Goal: Information Seeking & Learning: Learn about a topic

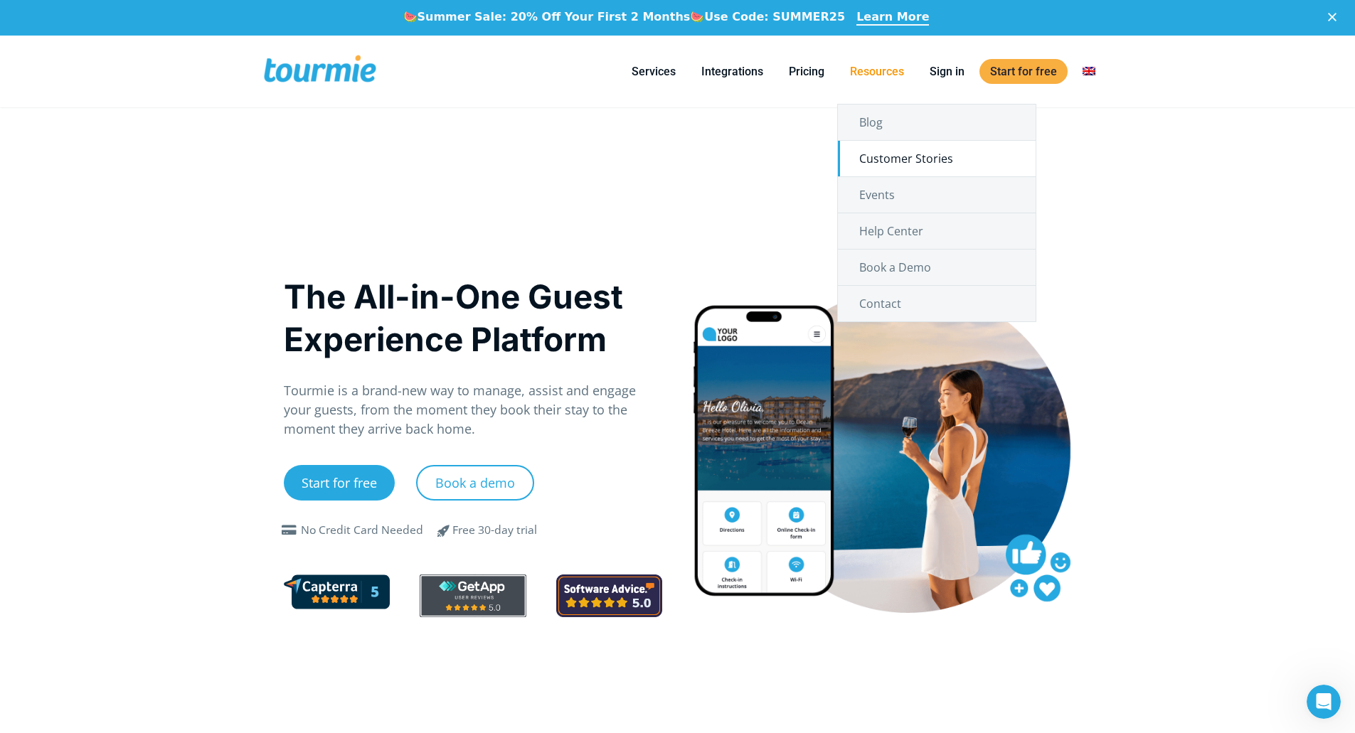
click at [890, 151] on link "Customer Stories" at bounding box center [937, 159] width 198 height 36
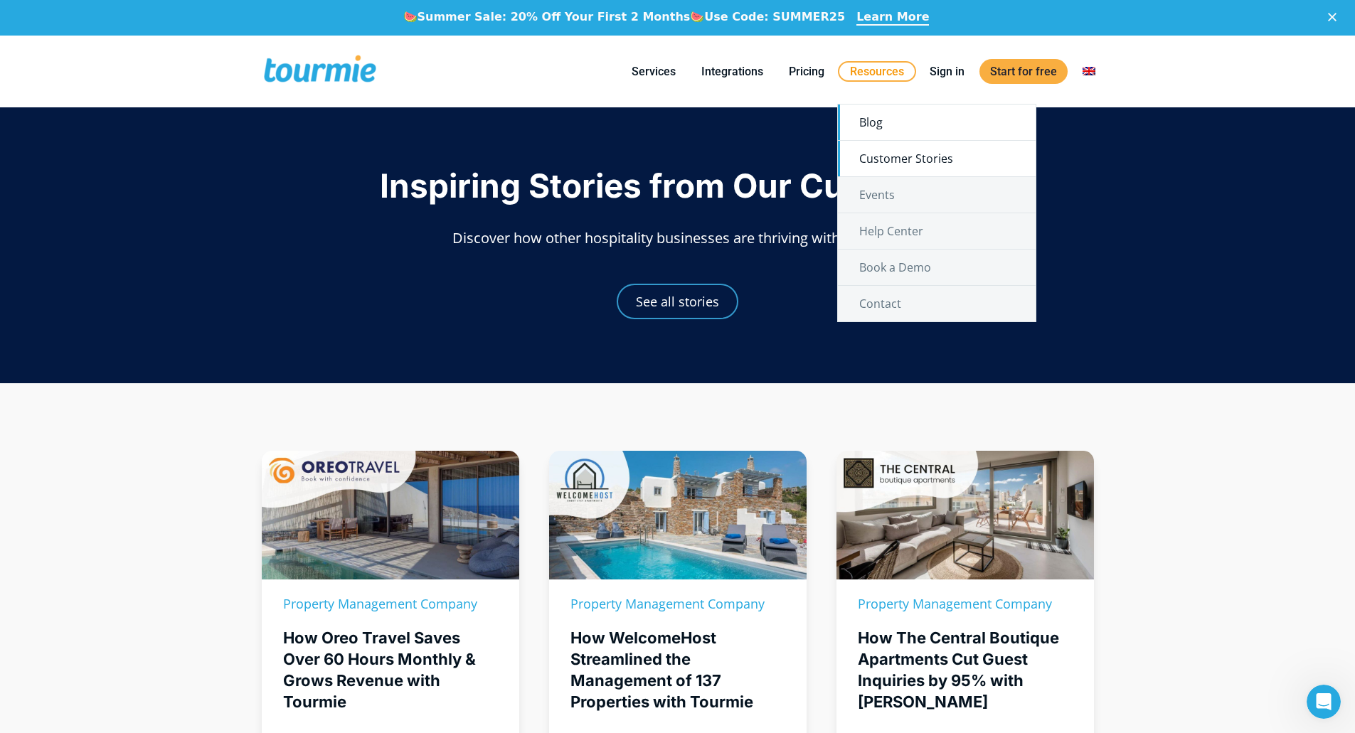
click at [899, 124] on link "Blog" at bounding box center [937, 123] width 198 height 36
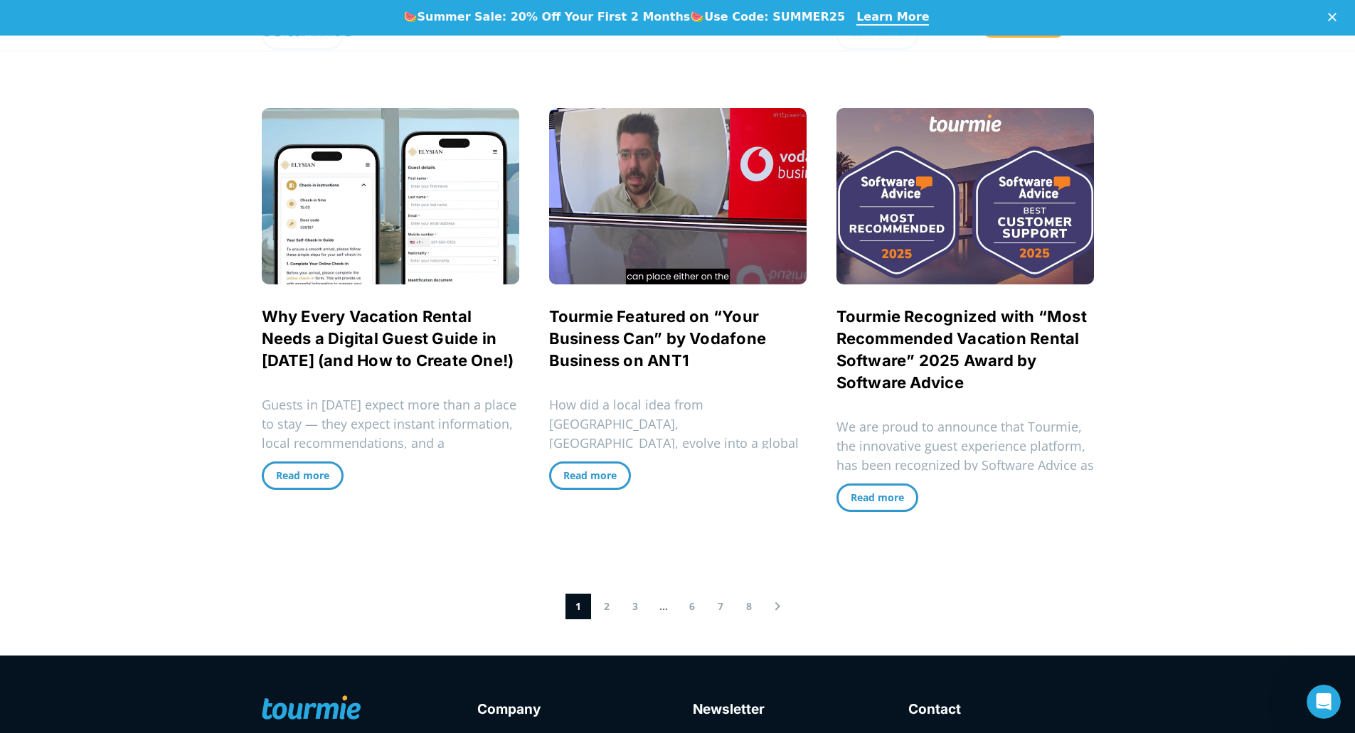
scroll to position [1200, 0]
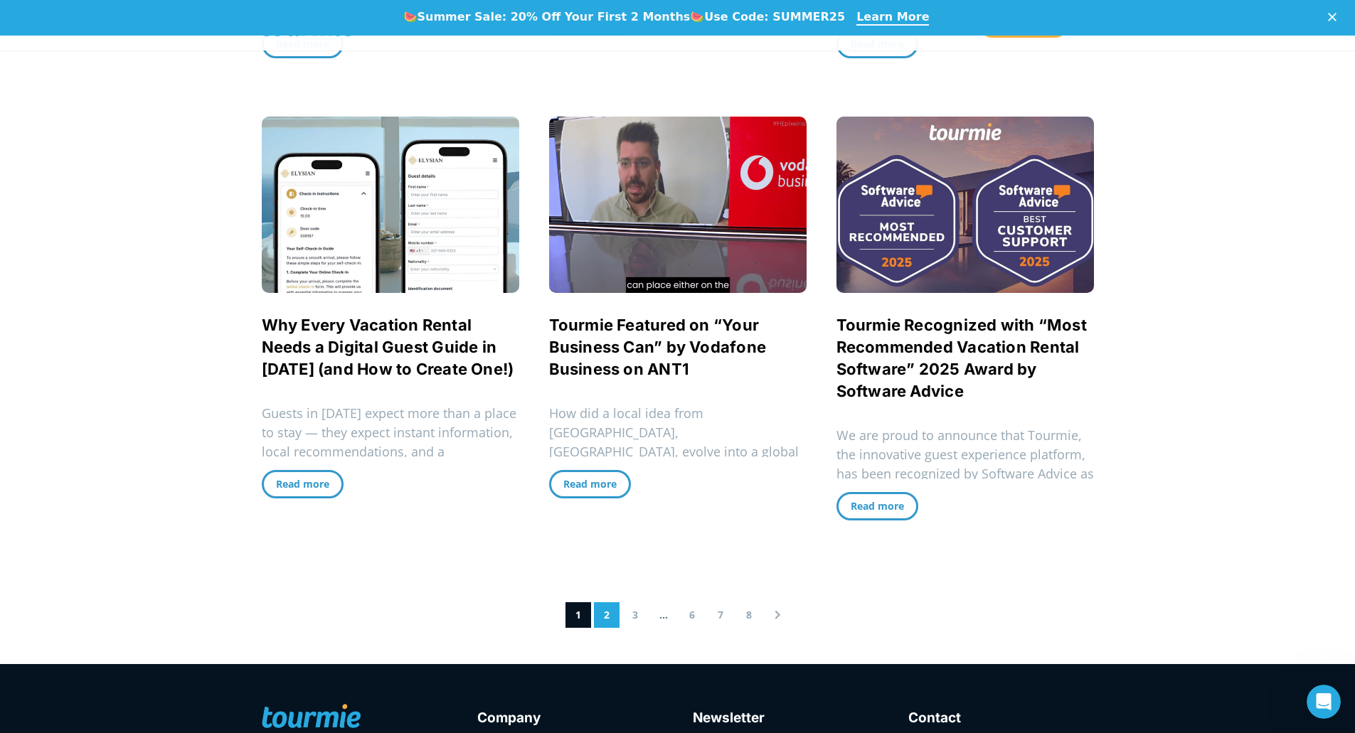
click at [608, 618] on link "2" at bounding box center [607, 616] width 26 height 26
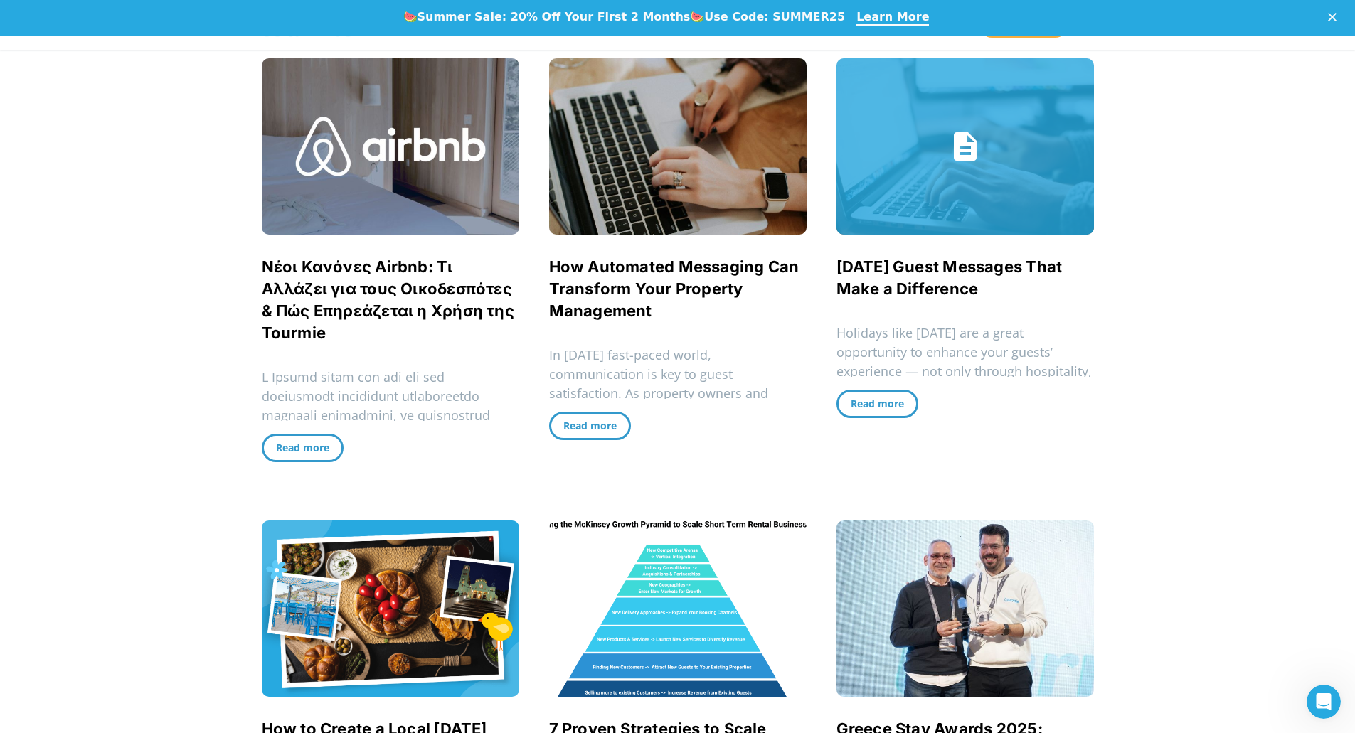
scroll to position [367, 0]
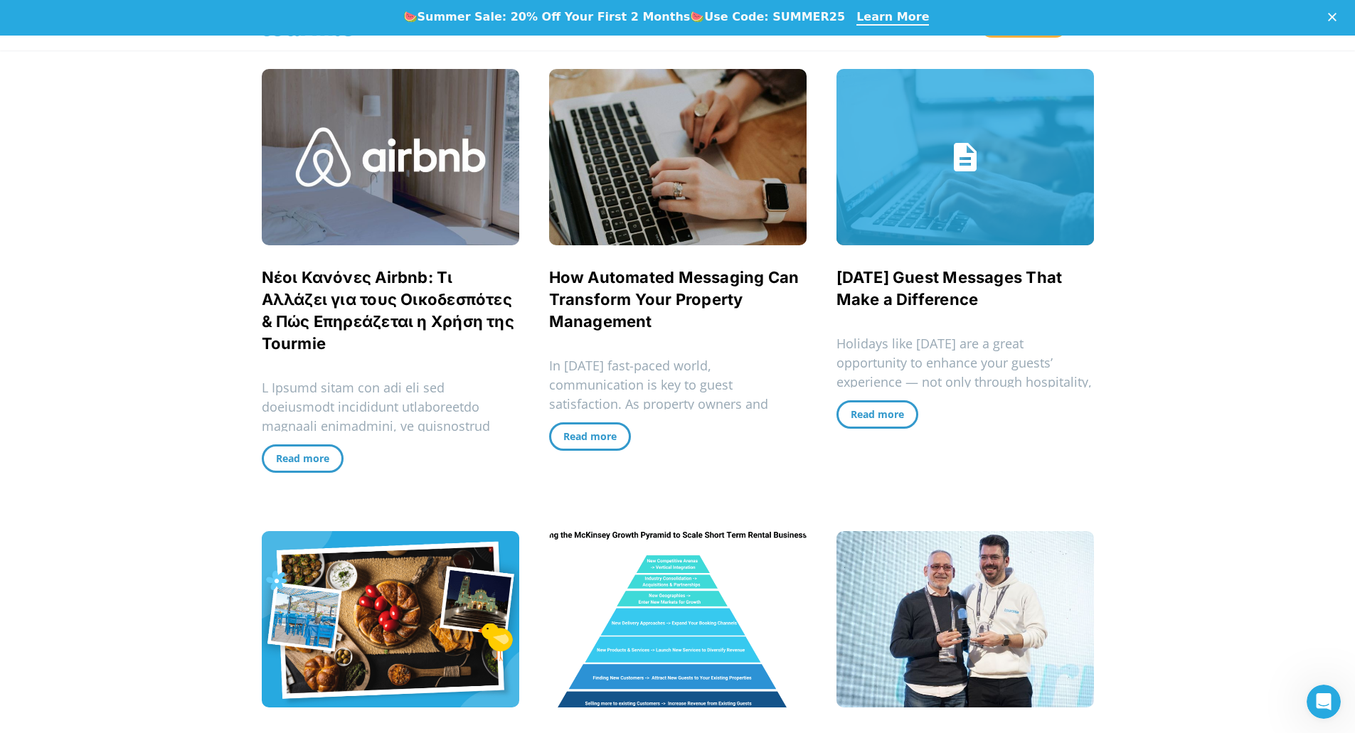
click at [946, 184] on link "Easter Guest Messages That Make a Difference" at bounding box center [966, 157] width 258 height 176
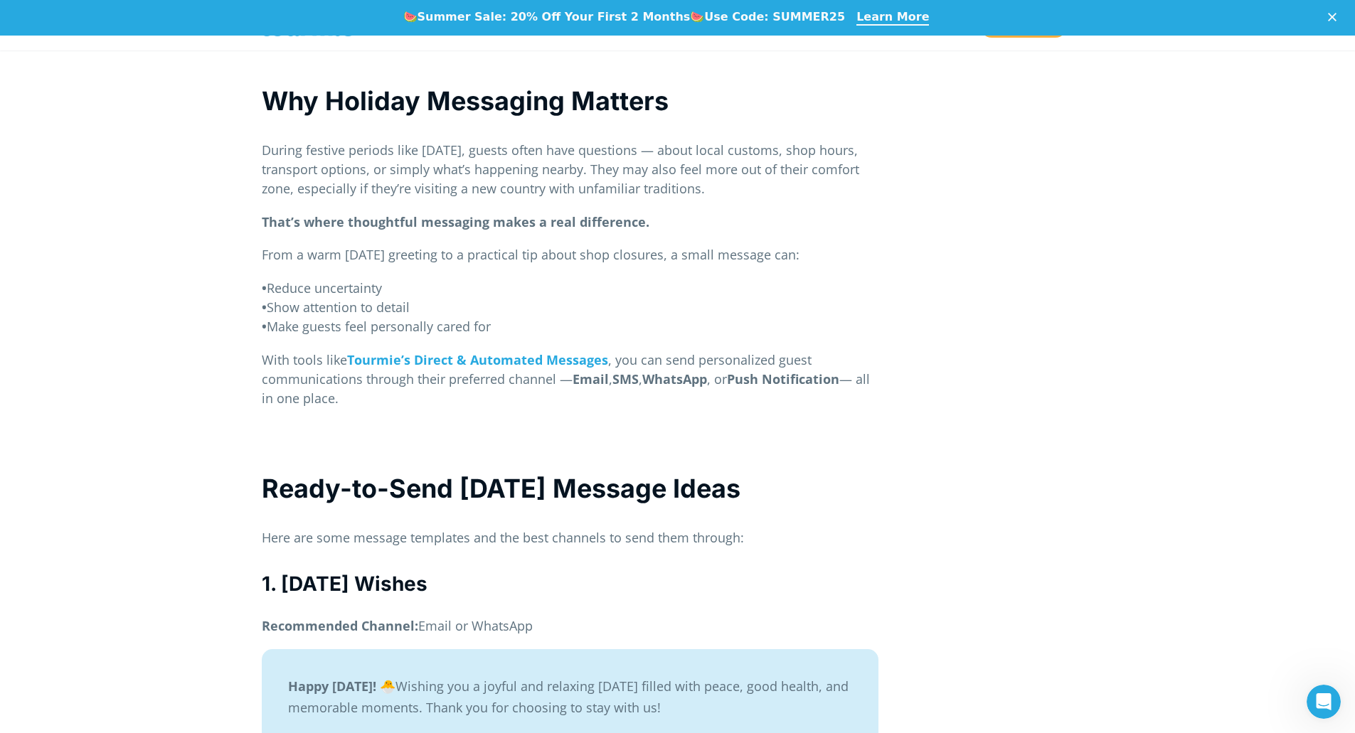
scroll to position [893, 0]
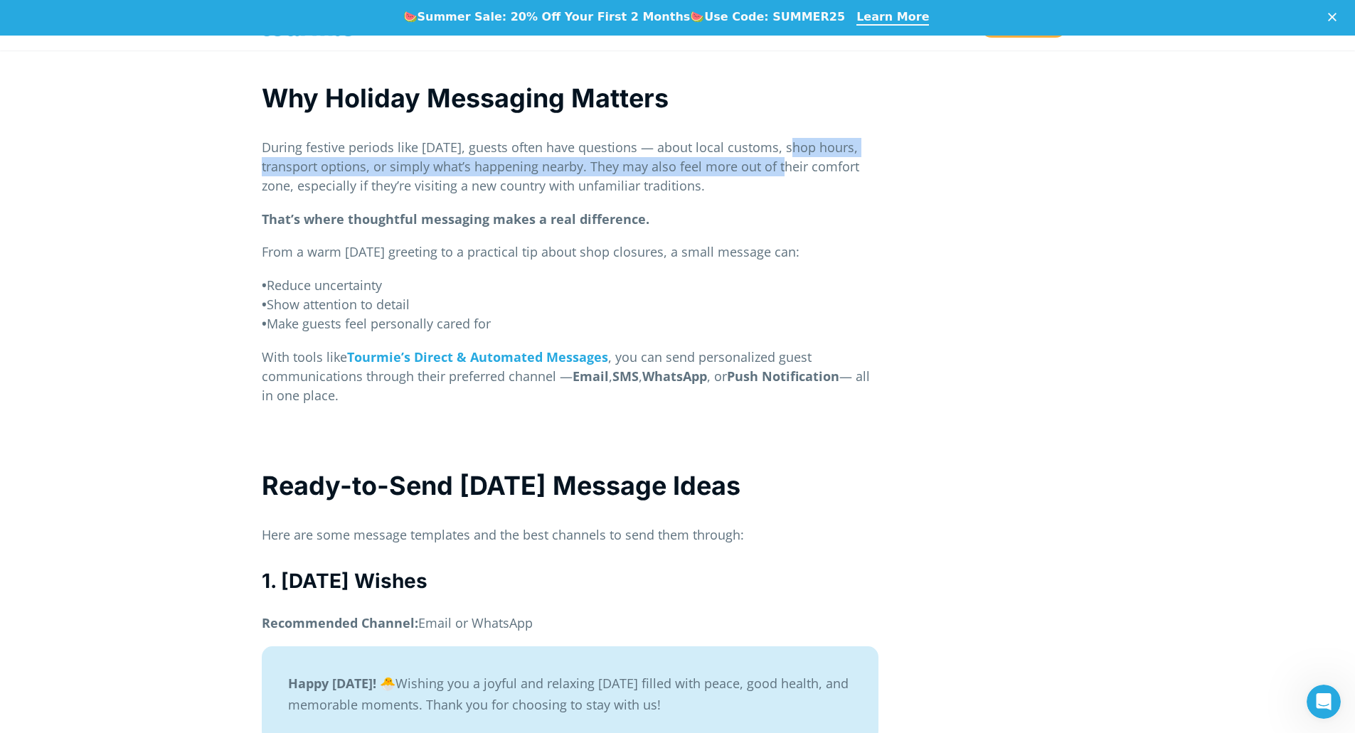
click at [783, 152] on p "During festive periods like Easter, guests often have questions — about local c…" at bounding box center [570, 167] width 617 height 58
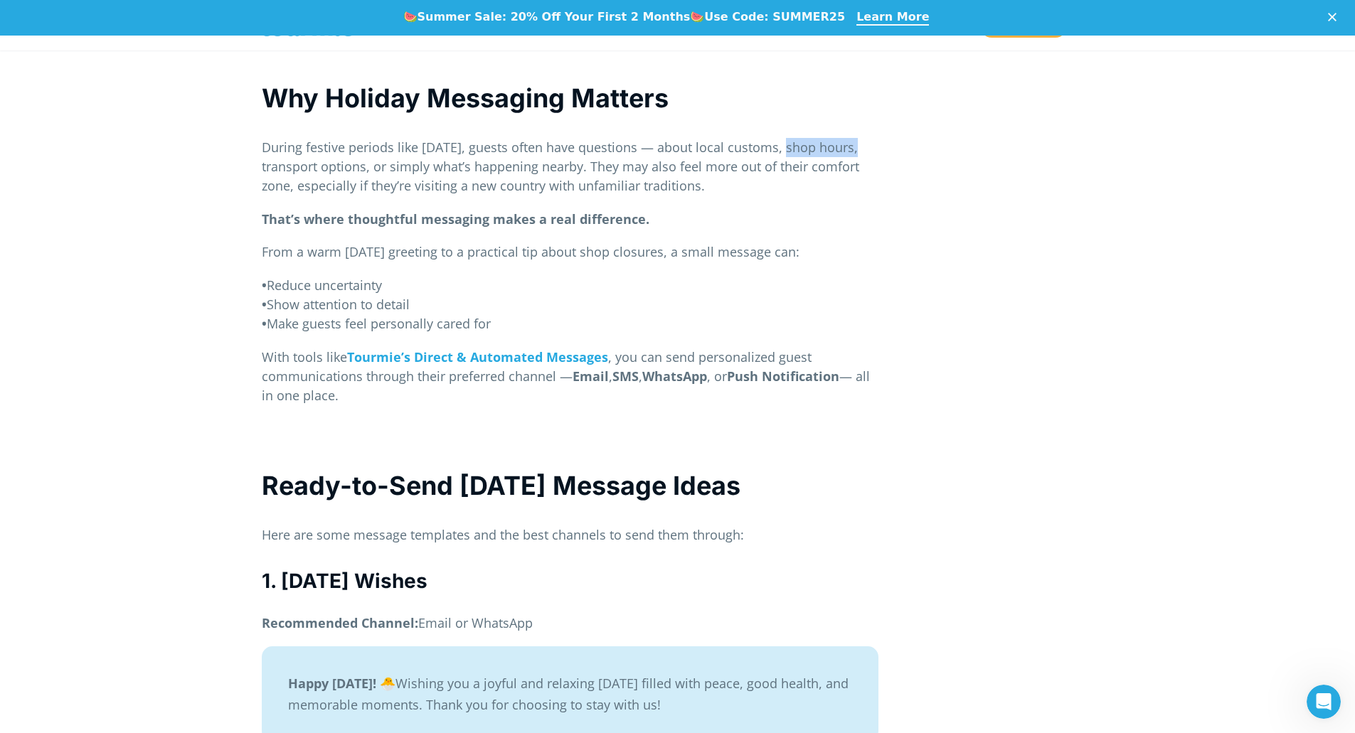
drag, startPoint x: 779, startPoint y: 153, endPoint x: 848, endPoint y: 157, distance: 69.1
click at [849, 154] on p "During festive periods like Easter, guests often have questions — about local c…" at bounding box center [570, 167] width 617 height 58
click at [327, 182] on p "During festive periods like Easter, guests often have questions — about local c…" at bounding box center [570, 167] width 617 height 58
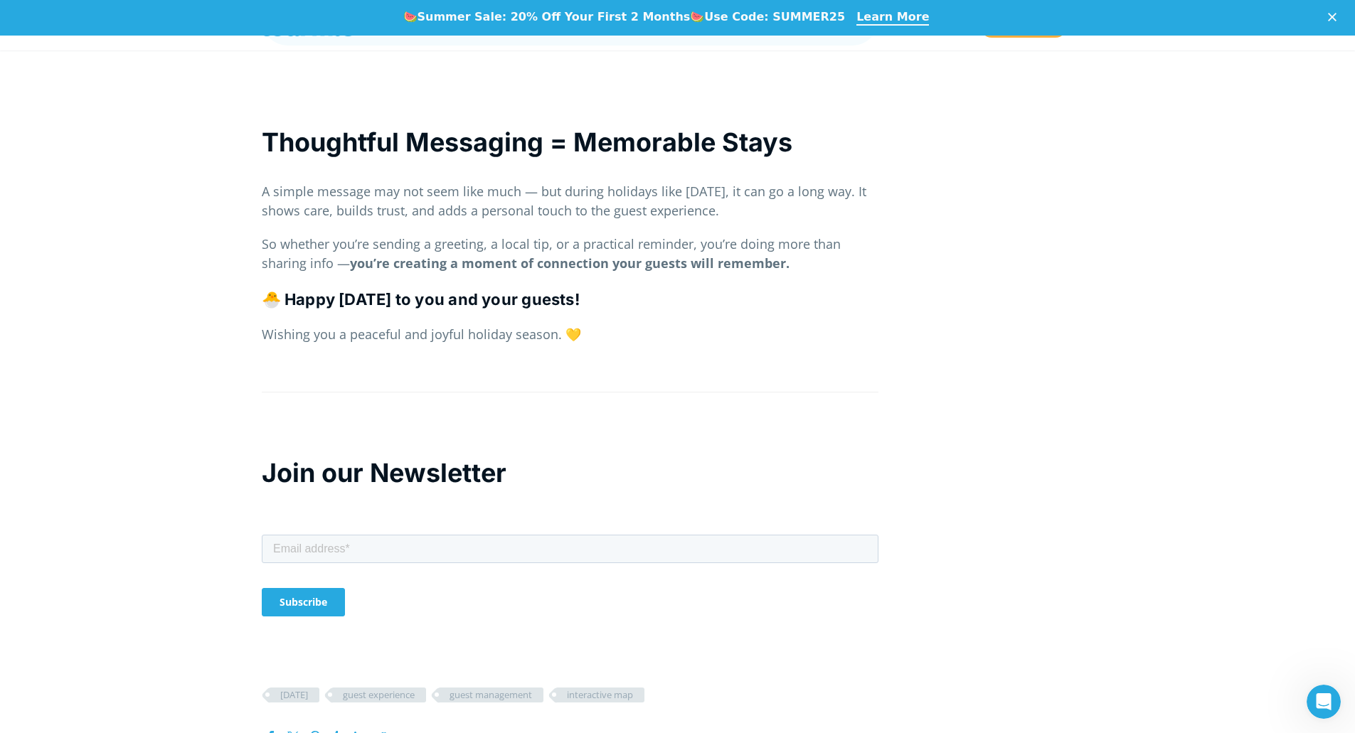
scroll to position [3654, 0]
